Goal: Complete application form

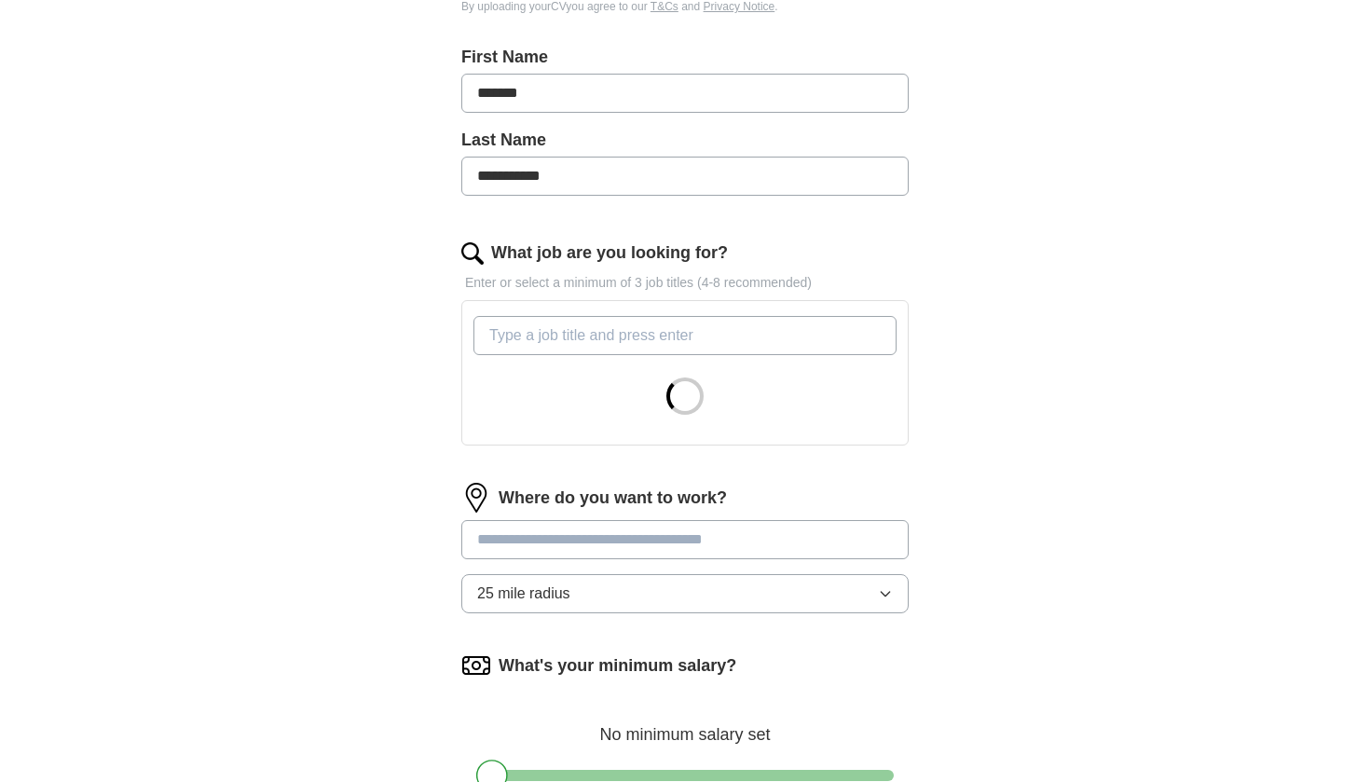
scroll to position [390, 0]
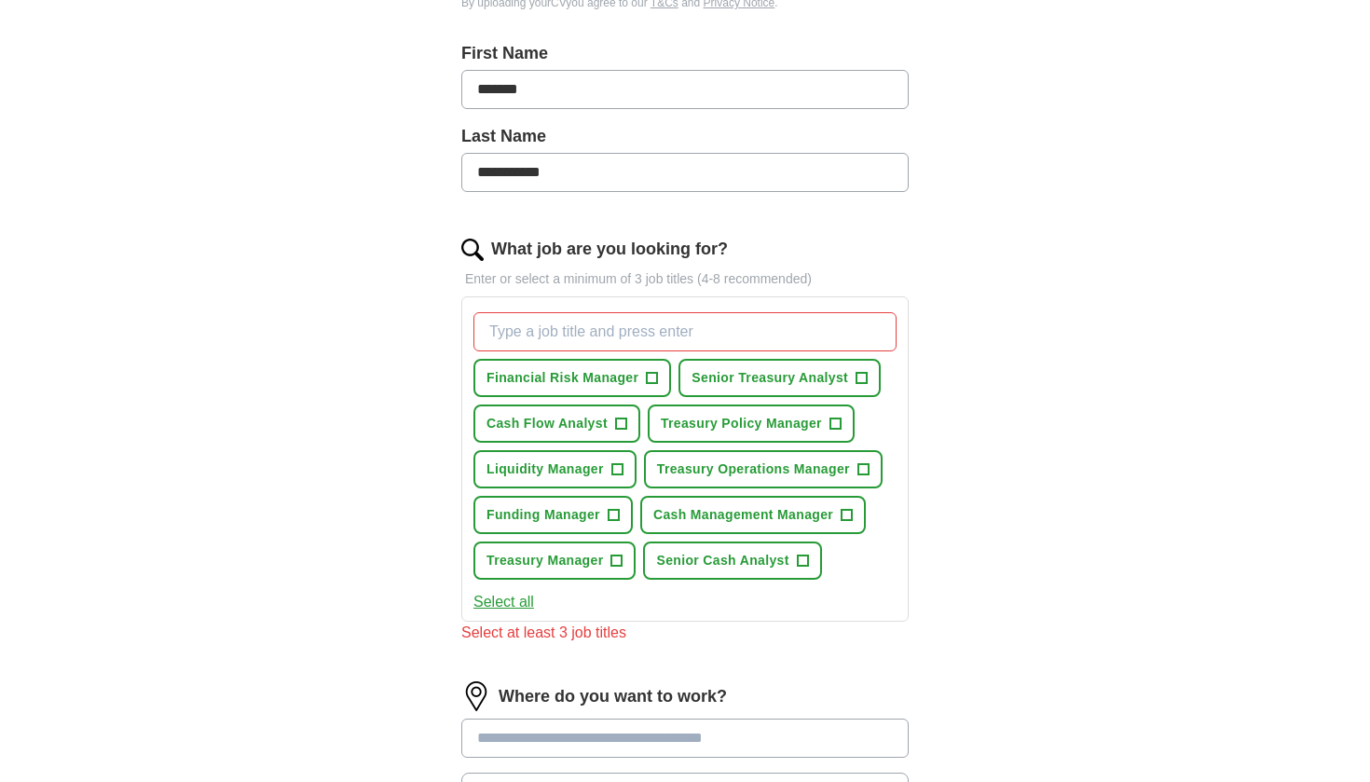
click at [623, 422] on span "+" at bounding box center [620, 424] width 11 height 15
click at [624, 475] on button "Liquidity Manager +" at bounding box center [555, 469] width 163 height 38
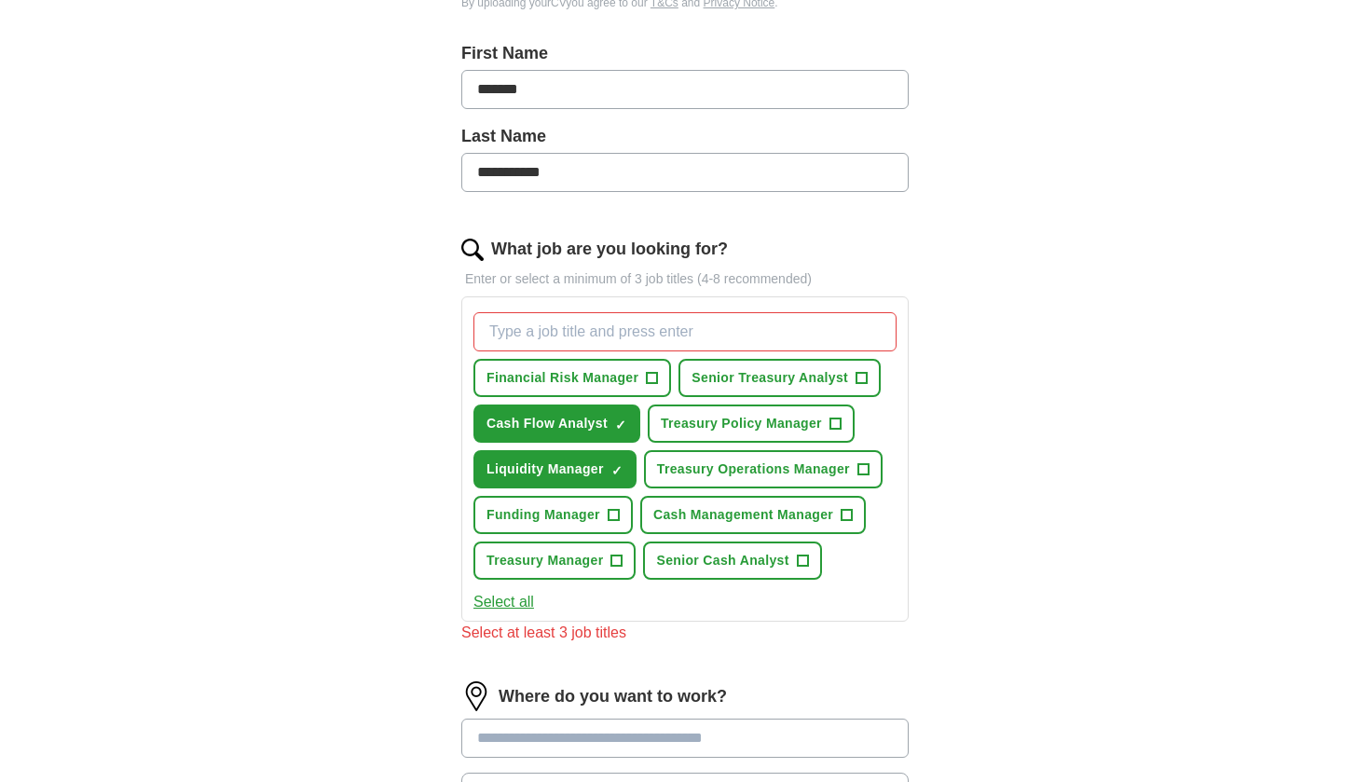
click at [620, 506] on button "Funding Manager +" at bounding box center [553, 515] width 159 height 38
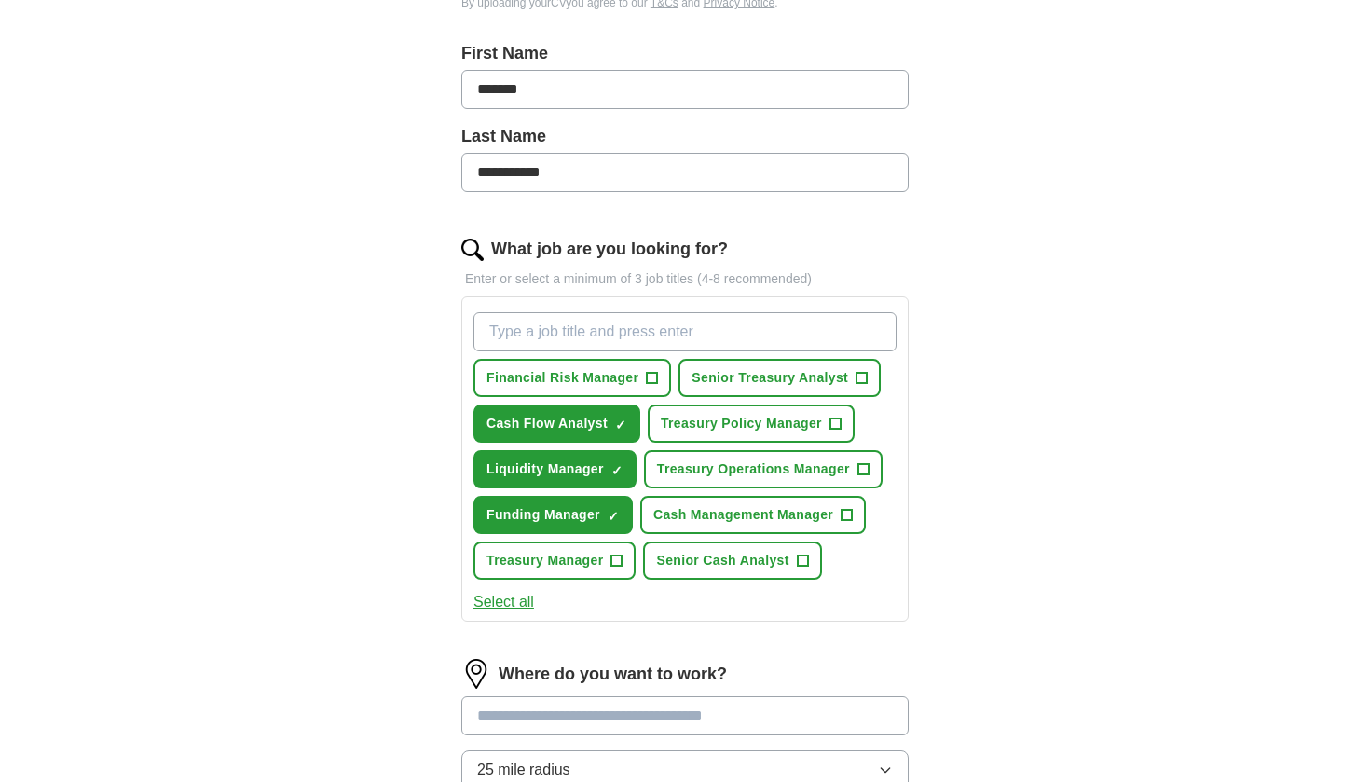
click at [622, 562] on span "+" at bounding box center [617, 561] width 11 height 15
click at [851, 508] on span "+" at bounding box center [847, 515] width 11 height 15
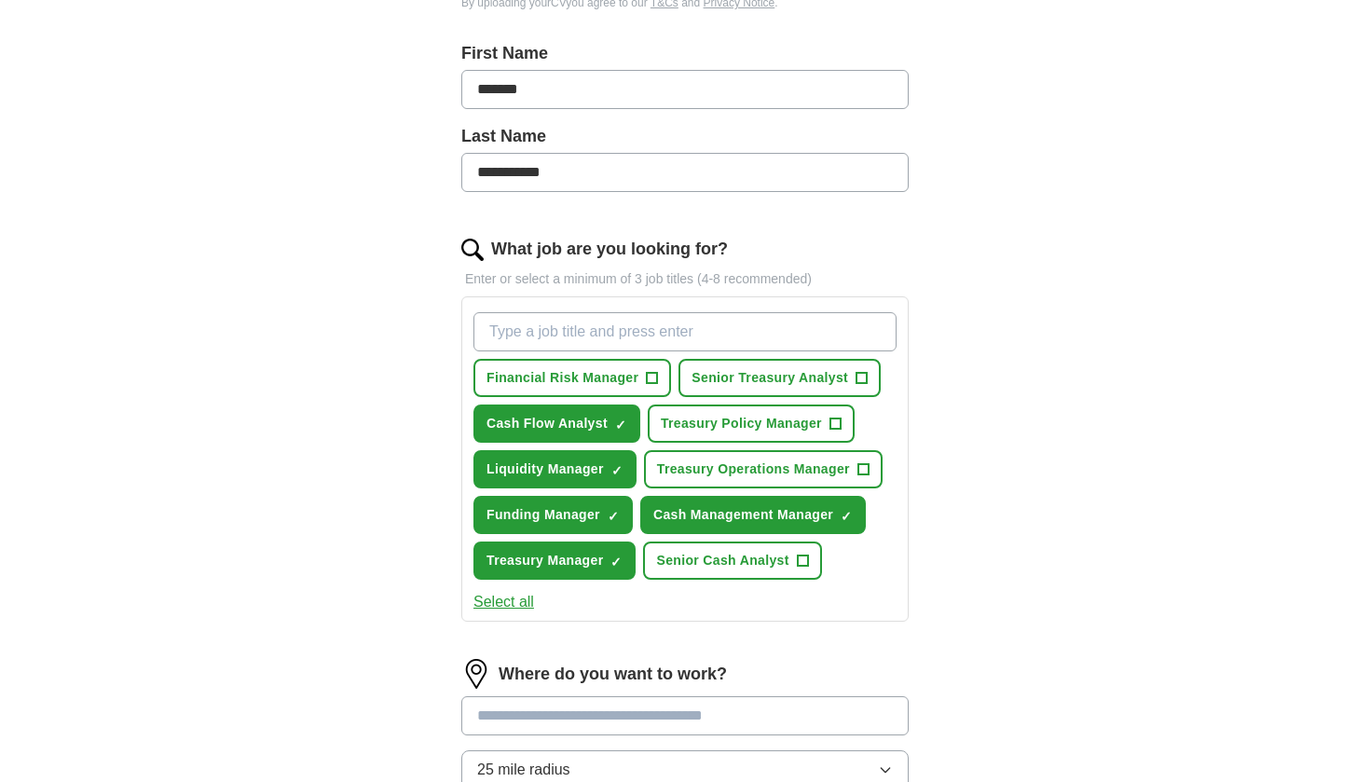
click at [870, 472] on button "Treasury Operations Manager +" at bounding box center [763, 469] width 239 height 38
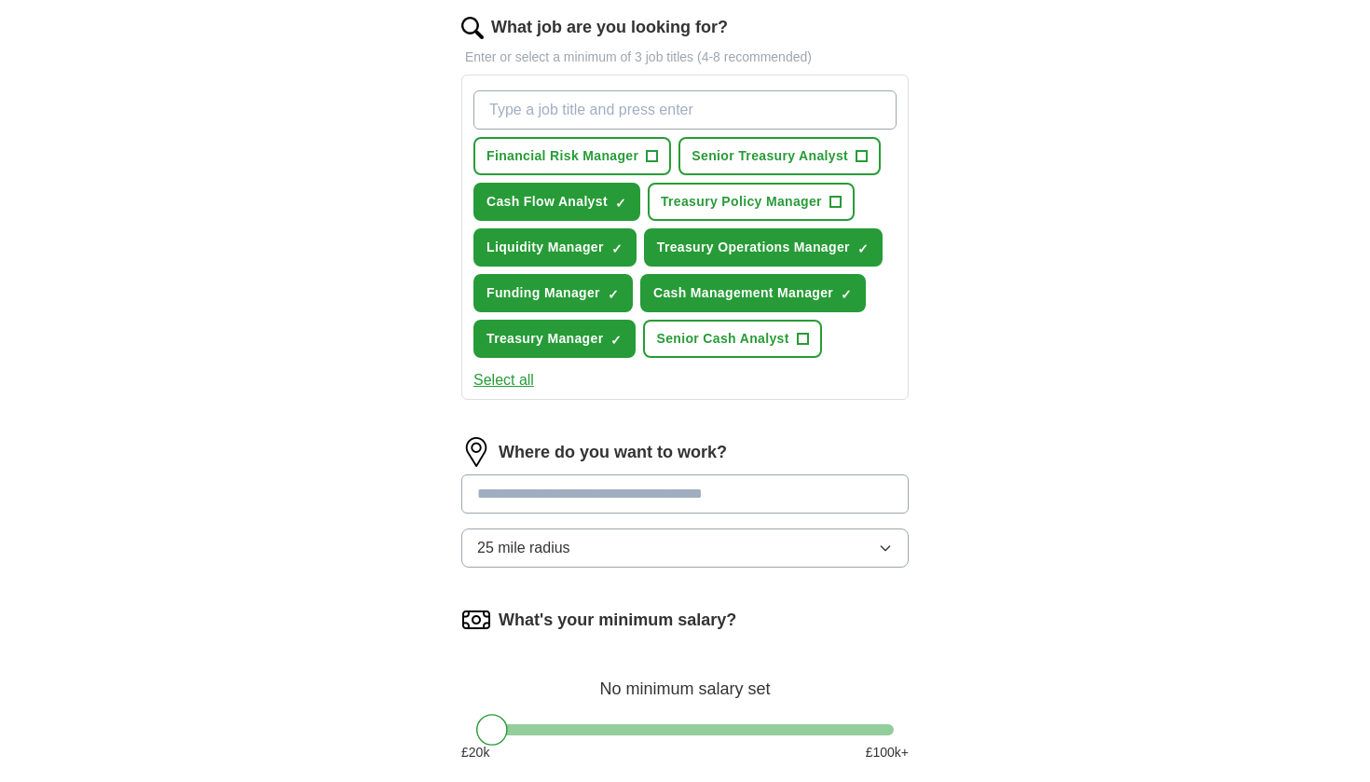
scroll to position [618, 0]
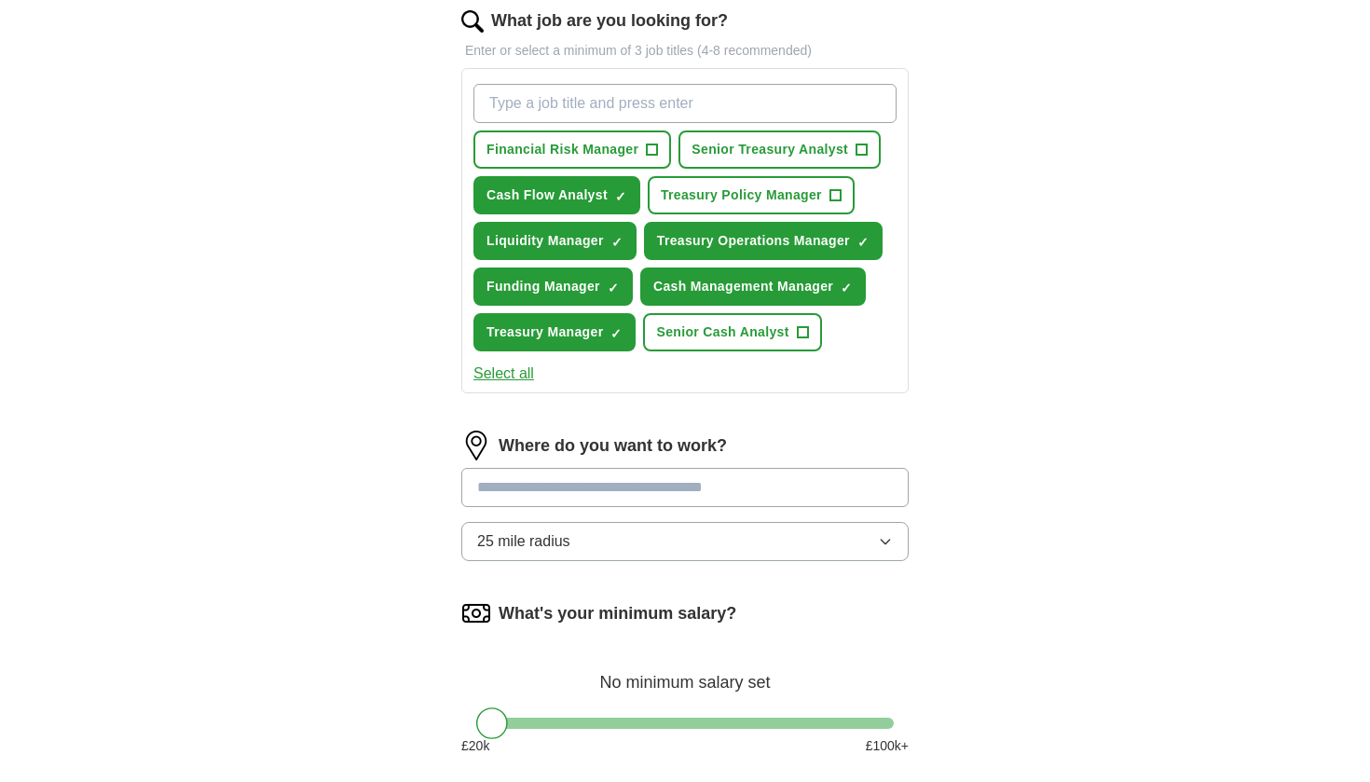
click at [569, 494] on input at bounding box center [684, 487] width 447 height 39
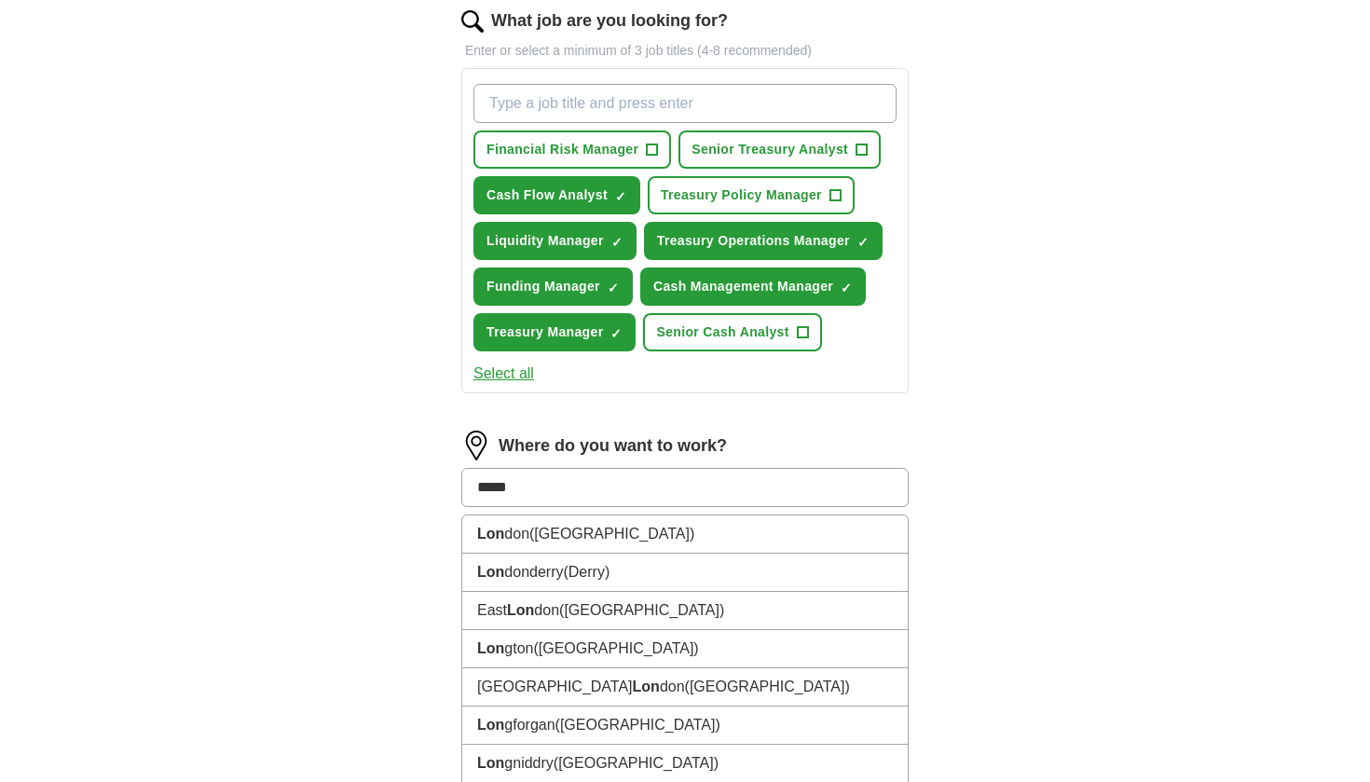
type input "******"
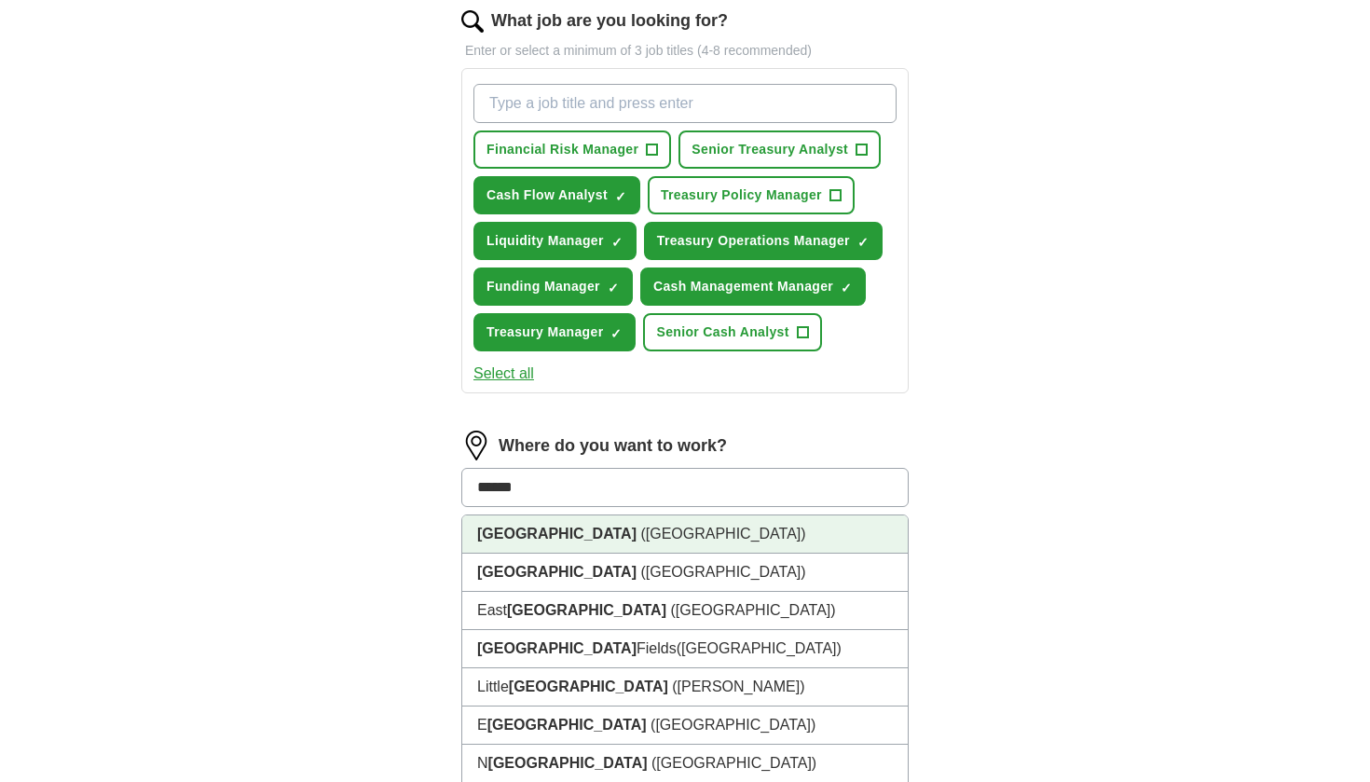
click at [640, 536] on span "([GEOGRAPHIC_DATA])" at bounding box center [722, 534] width 165 height 16
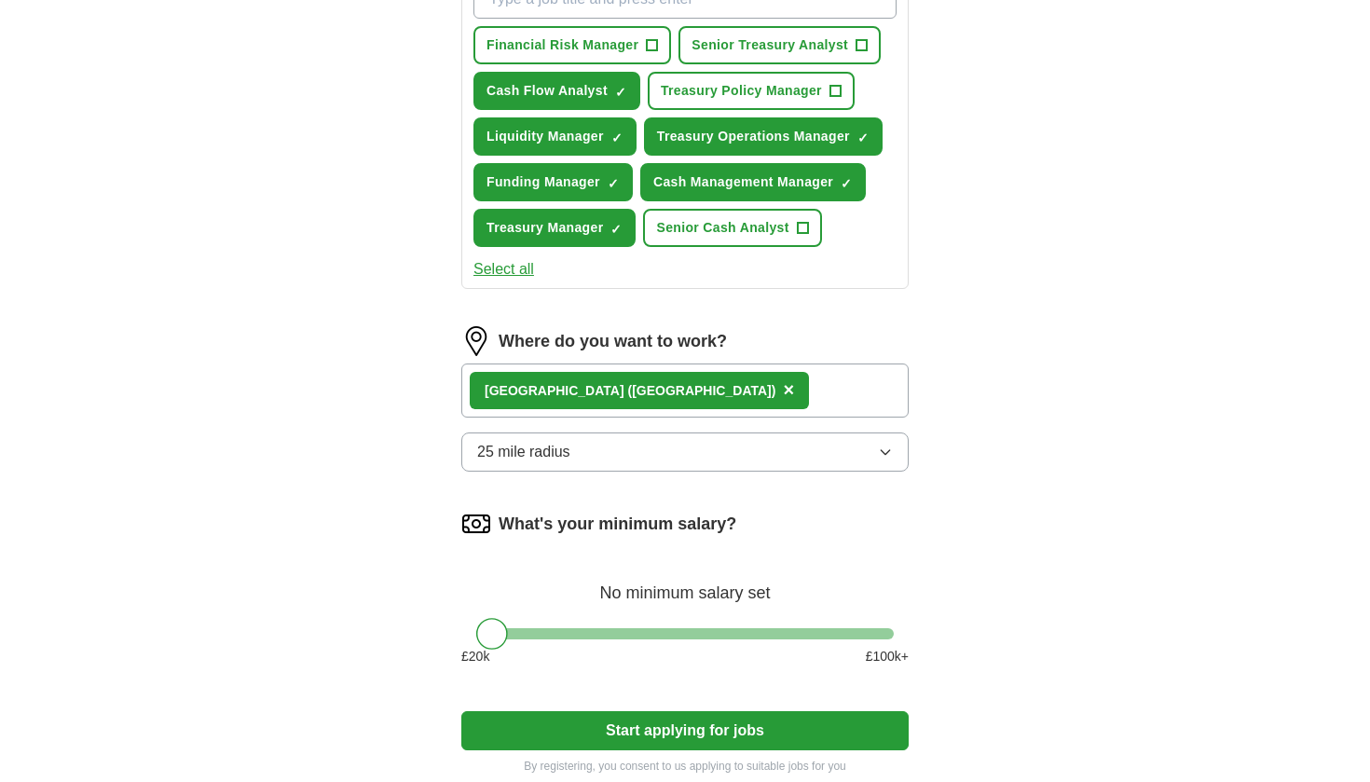
scroll to position [728, 0]
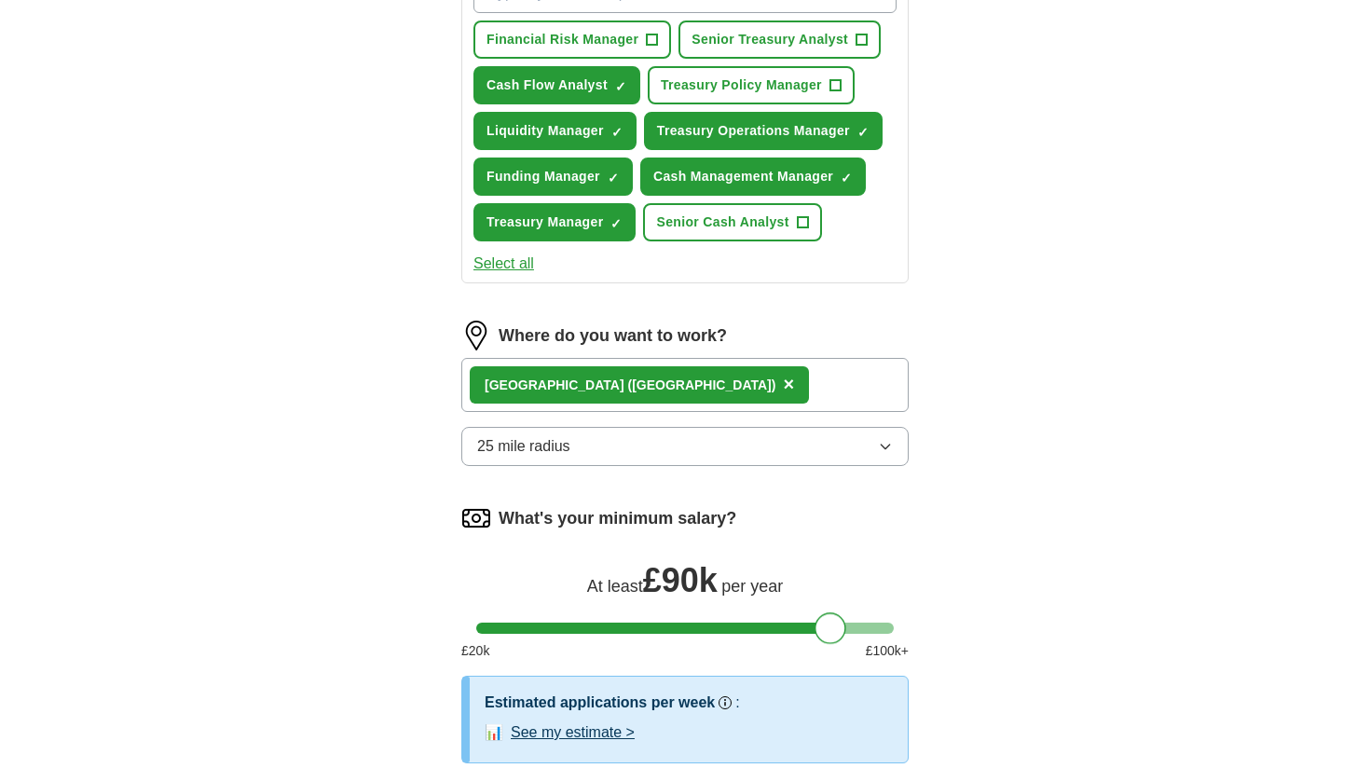
drag, startPoint x: 484, startPoint y: 634, endPoint x: 822, endPoint y: 627, distance: 338.5
click at [822, 627] on div at bounding box center [831, 628] width 32 height 32
click at [764, 643] on div "Our best guess based on live jobs [DATE], and others like you." at bounding box center [772, 663] width 260 height 47
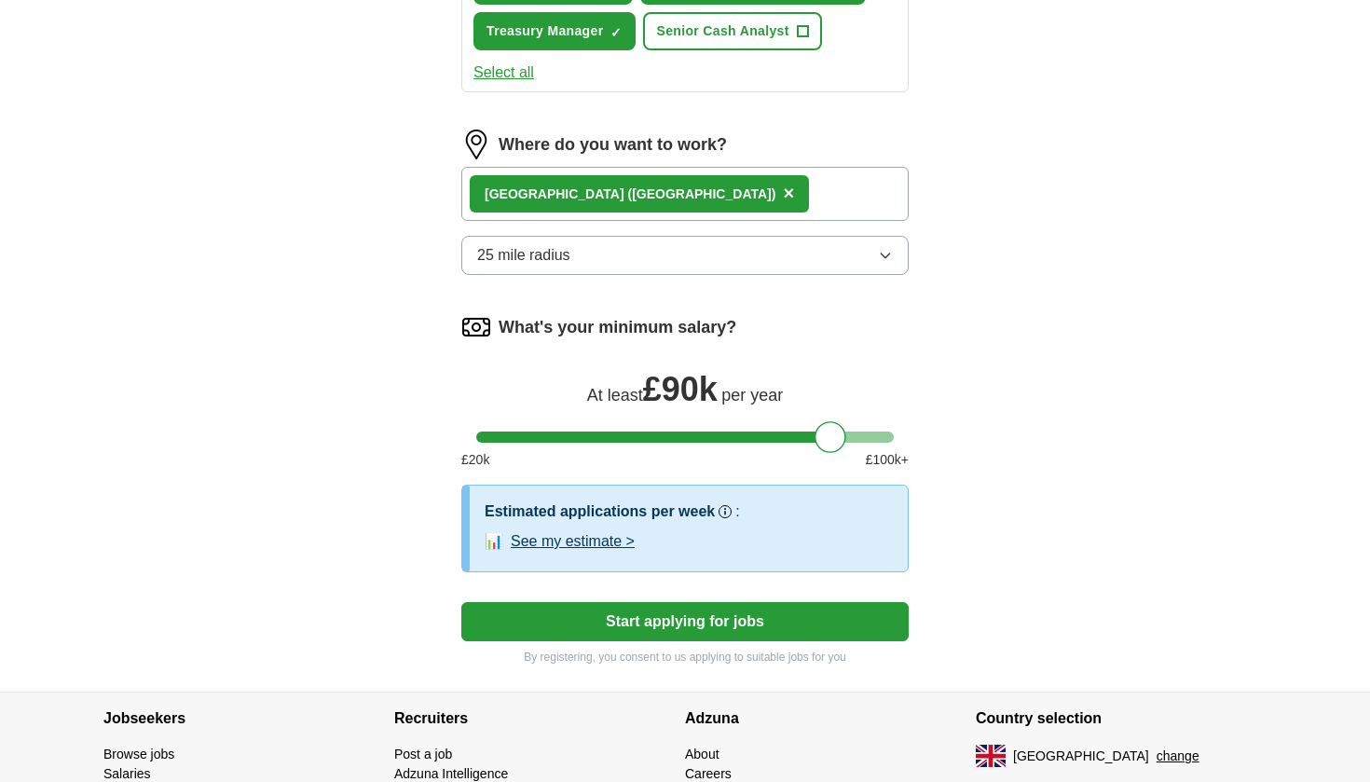
scroll to position [946, 0]
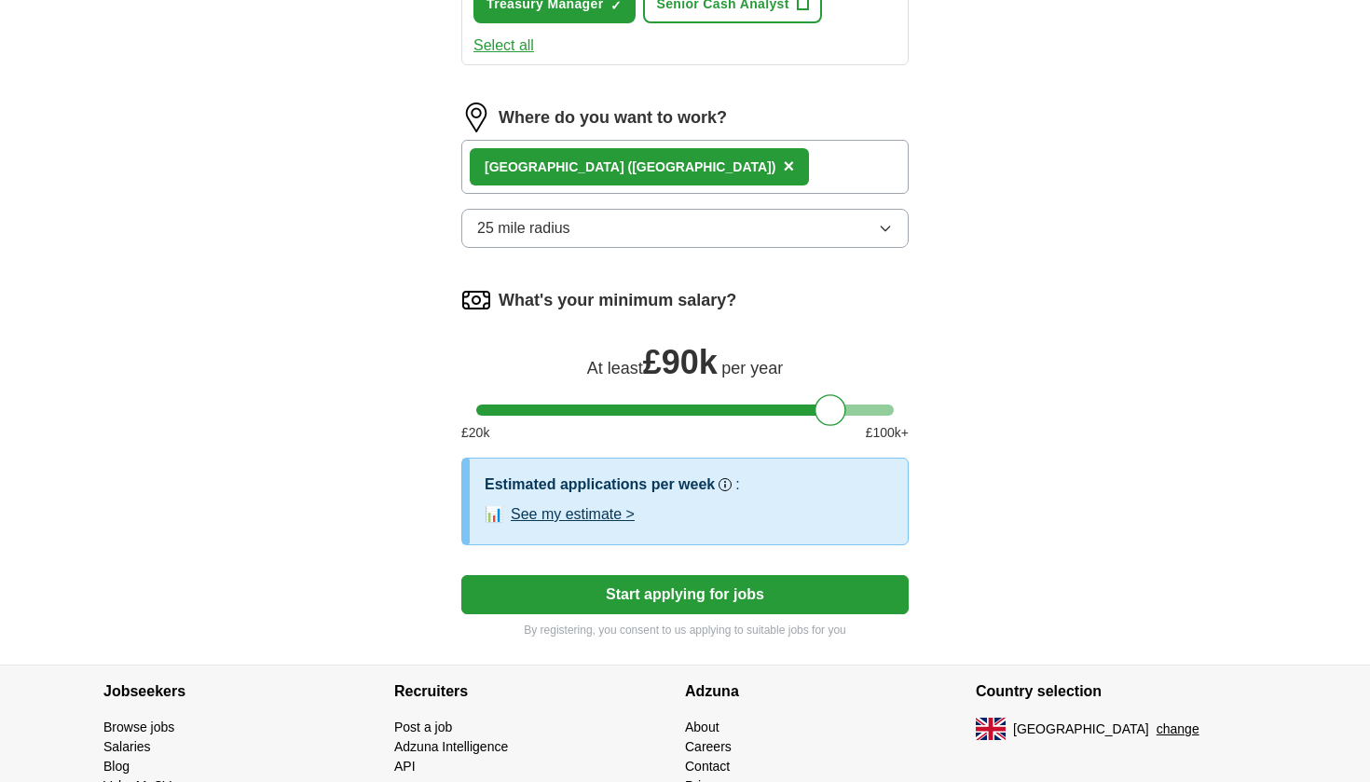
click at [727, 595] on button "Start applying for jobs" at bounding box center [684, 594] width 447 height 39
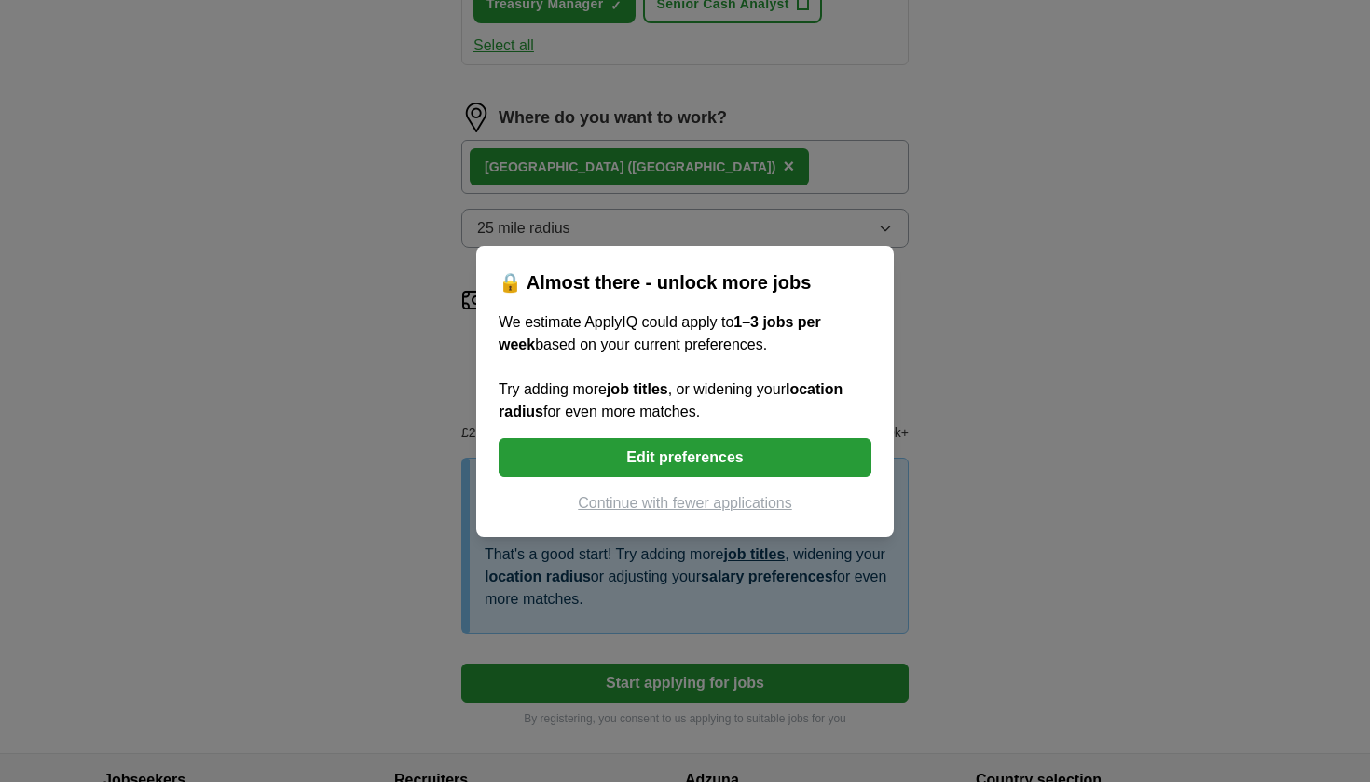
click at [722, 471] on button "Edit preferences" at bounding box center [685, 457] width 373 height 39
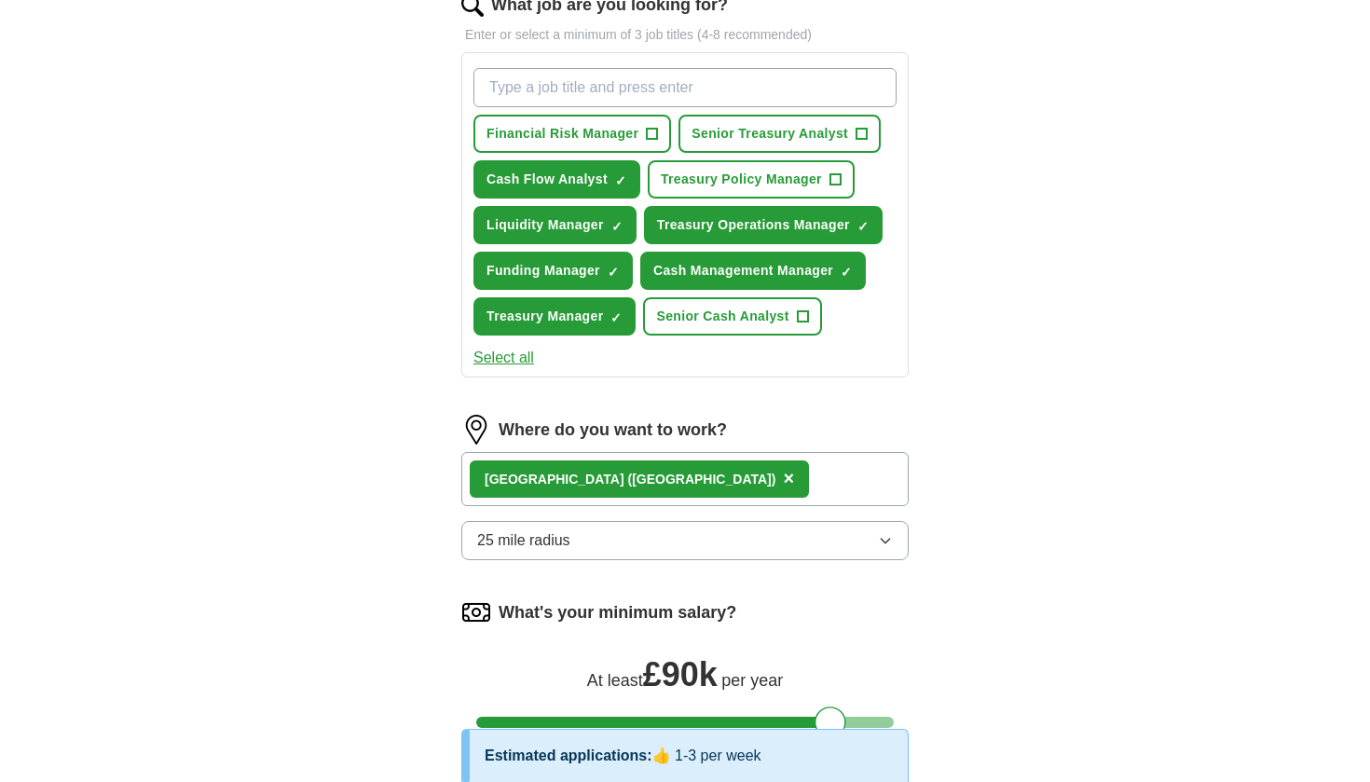
scroll to position [943, 0]
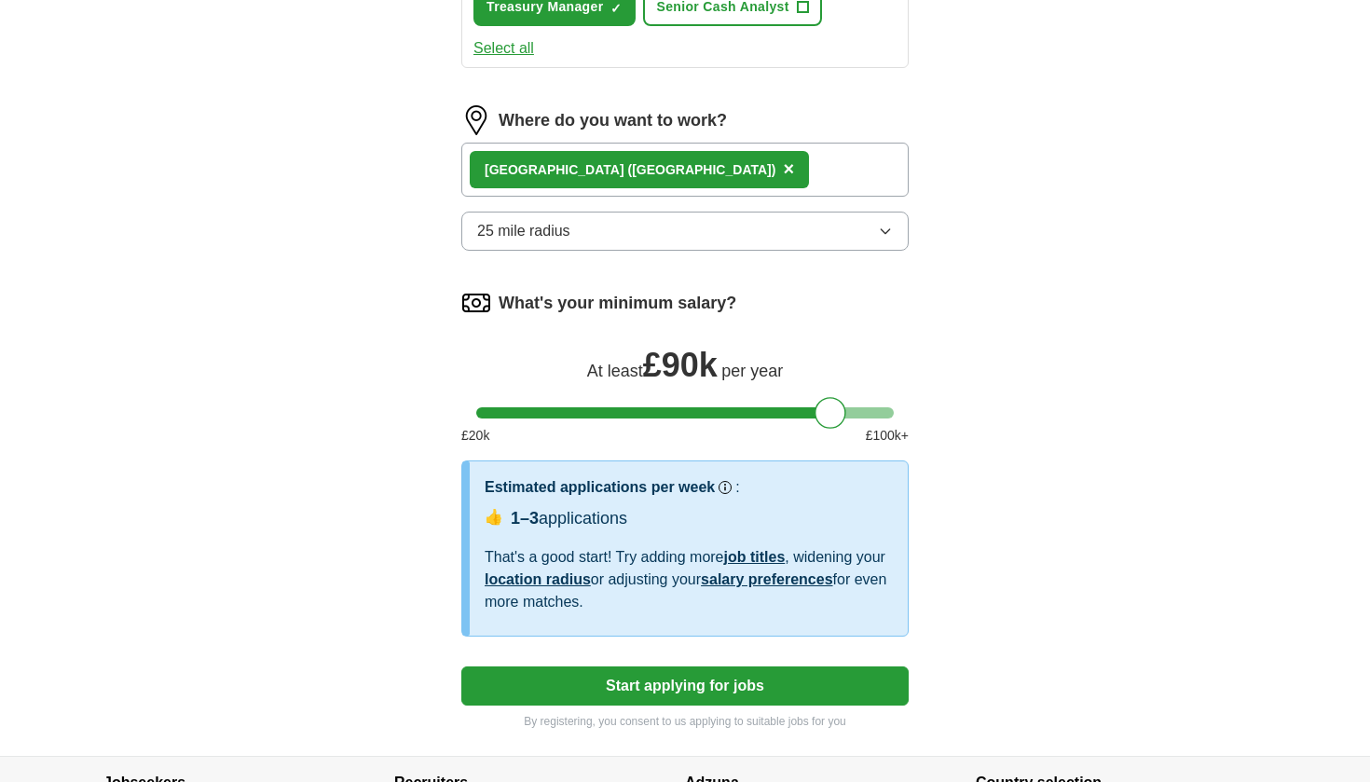
click at [682, 700] on button "Start applying for jobs" at bounding box center [684, 686] width 447 height 39
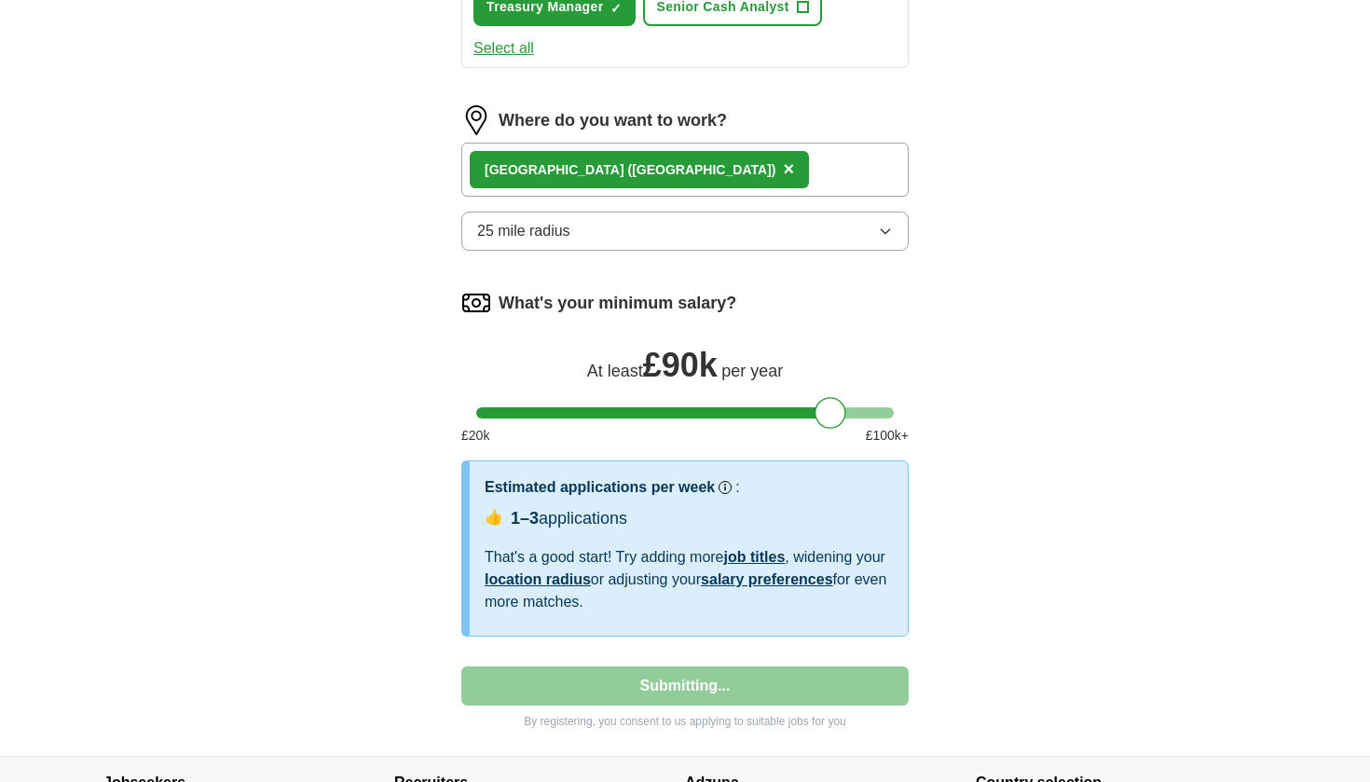
select select "**"
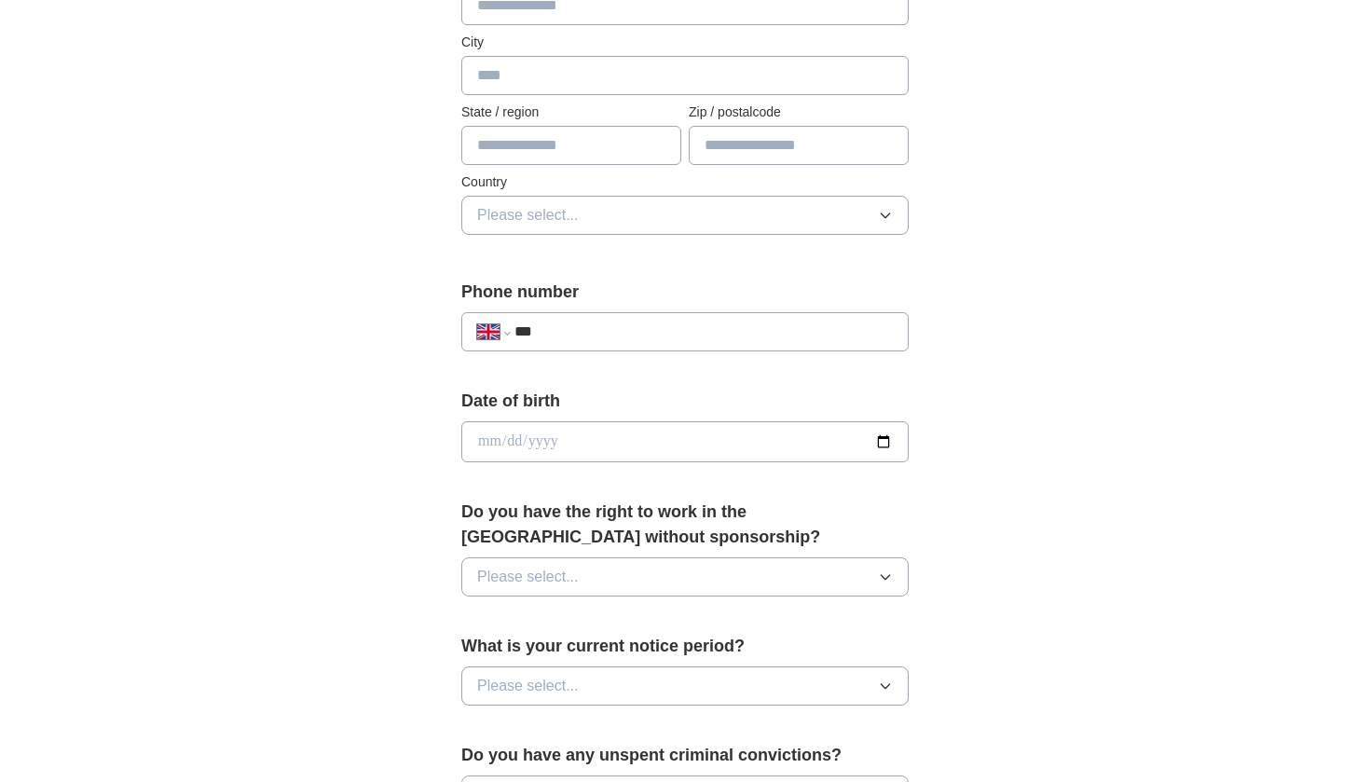
scroll to position [288, 0]
